Goal: Transaction & Acquisition: Purchase product/service

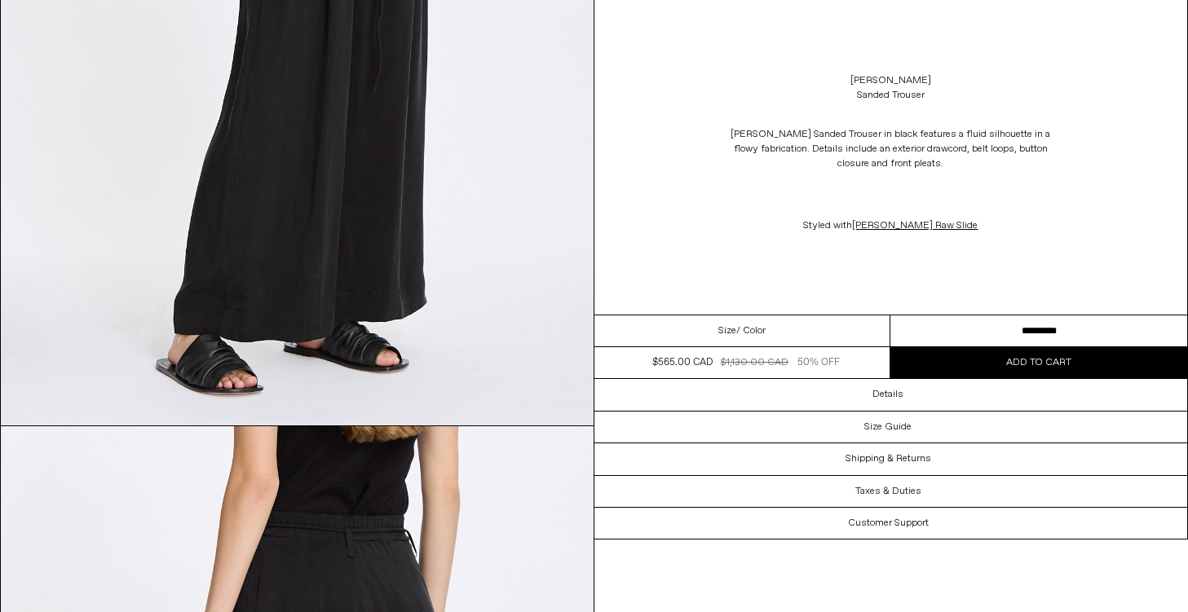
scroll to position [1326, 0]
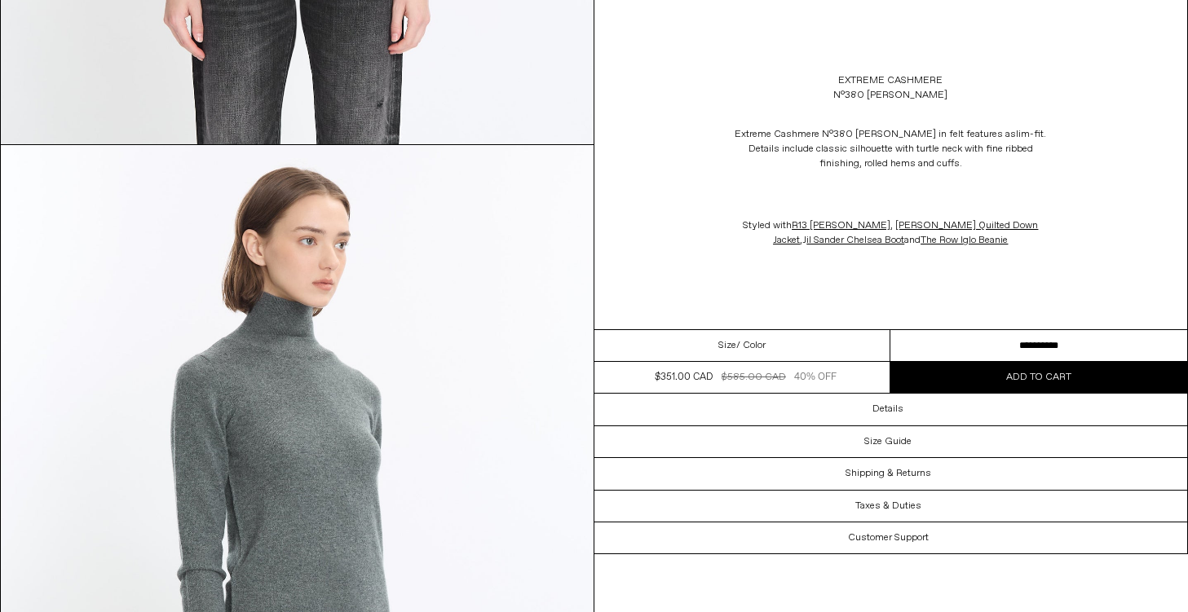
scroll to position [1086, 0]
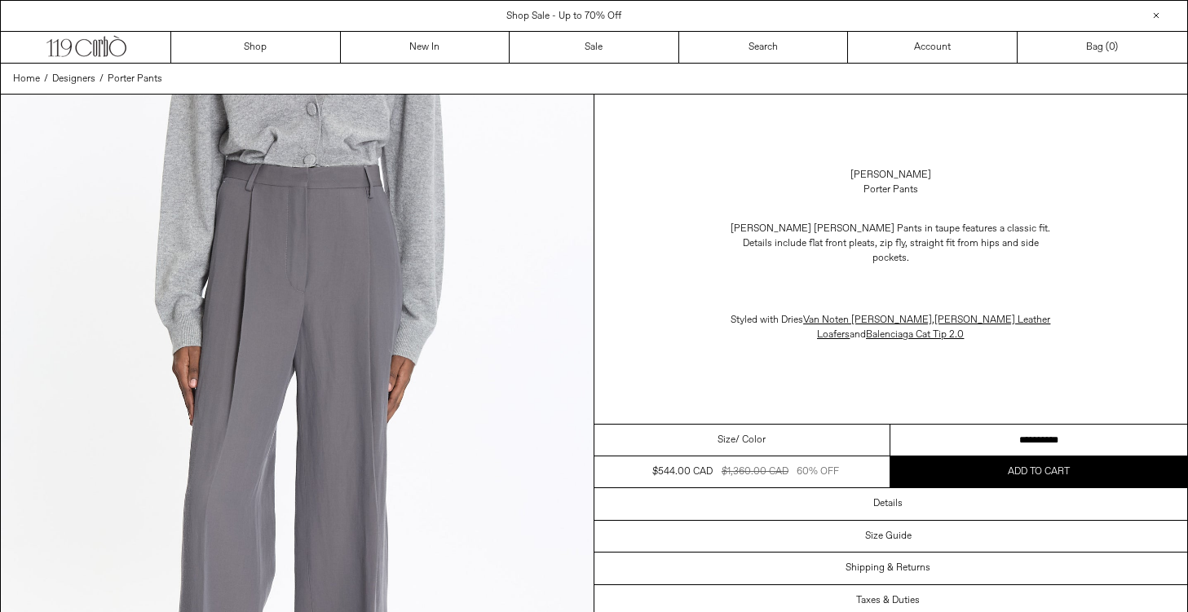
click at [1013, 425] on select "**********" at bounding box center [1038, 441] width 297 height 32
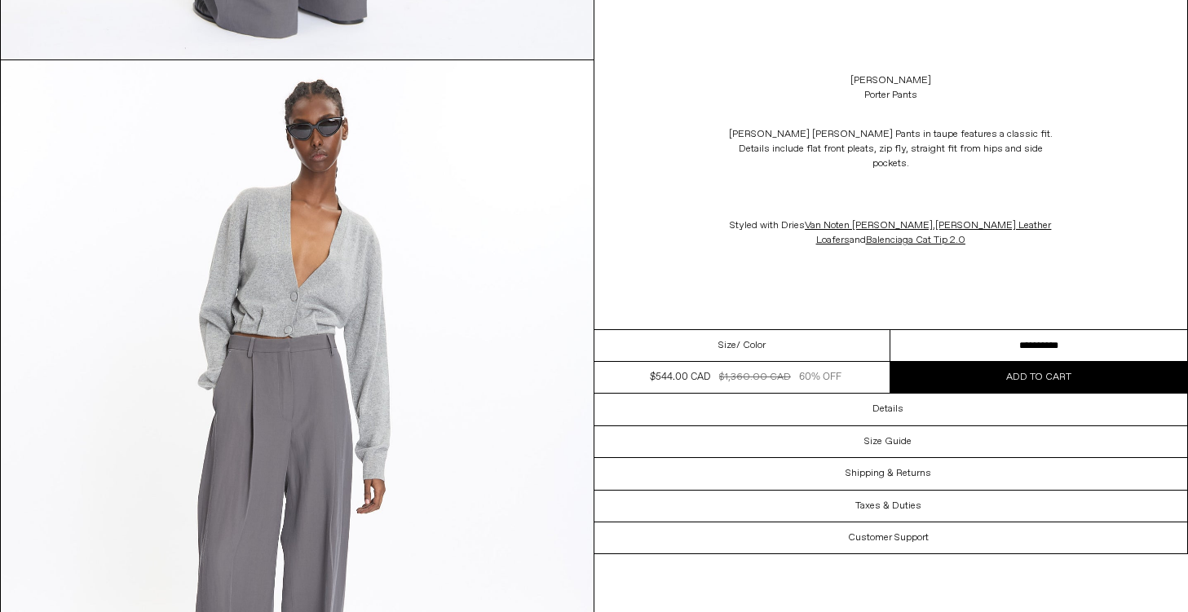
scroll to position [3067, 0]
